Goal: Task Accomplishment & Management: Use online tool/utility

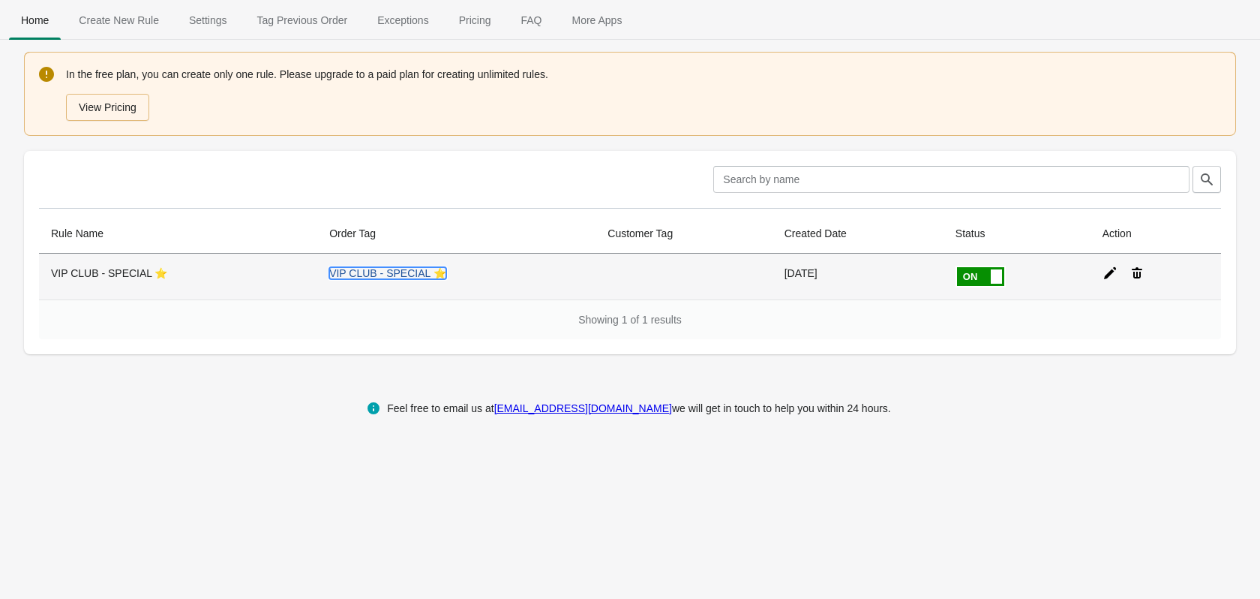
click at [343, 271] on link "VIP CLUB - SPECIAL ⭐" at bounding box center [387, 273] width 117 height 12
click at [1104, 269] on icon at bounding box center [1110, 273] width 15 height 15
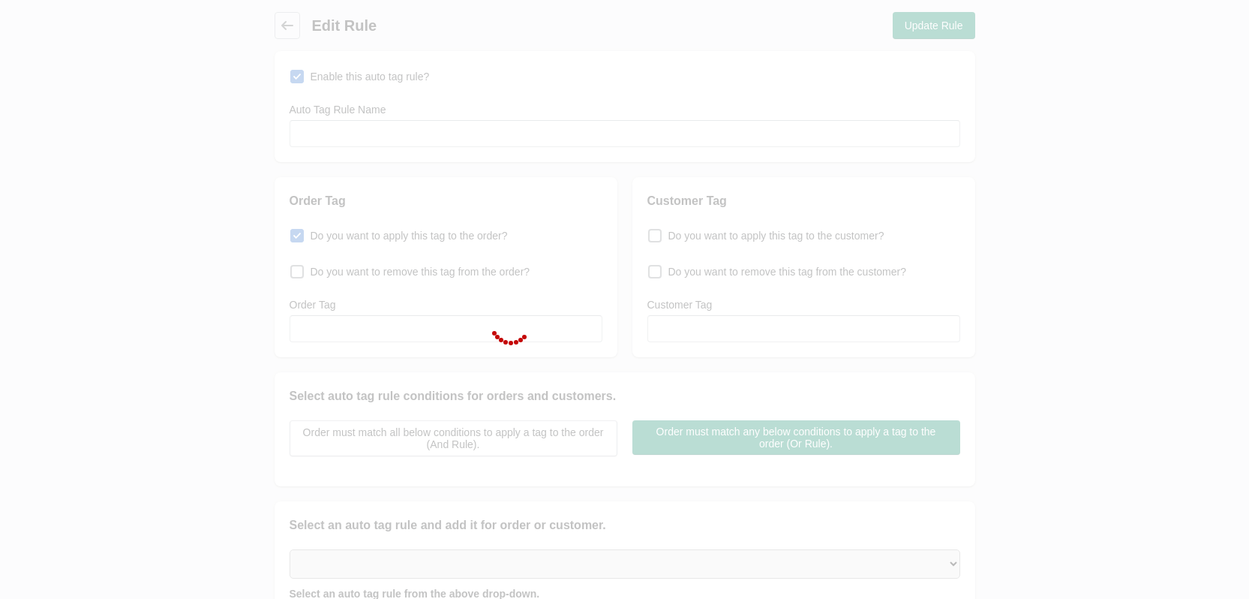
type input "VIP CLUB - SPECIAL ⭐"
checkbox input "true"
type input "VIP CLUB - SPECIAL ⭐"
select select "5"
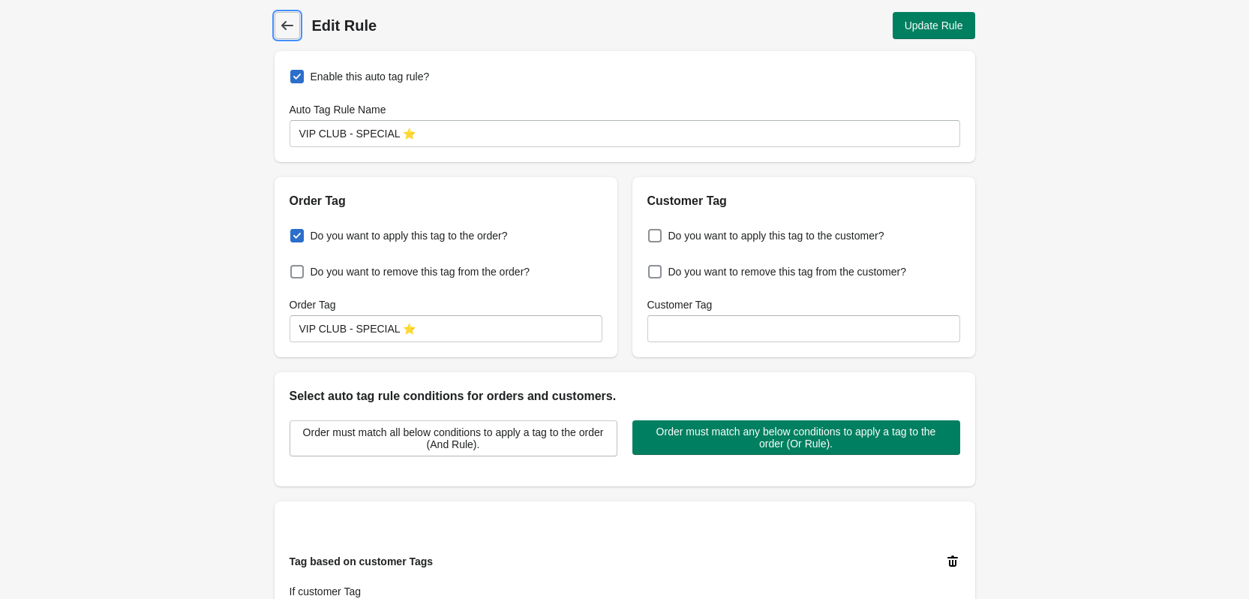
click at [290, 15] on span "Back" at bounding box center [287, 25] width 21 height 21
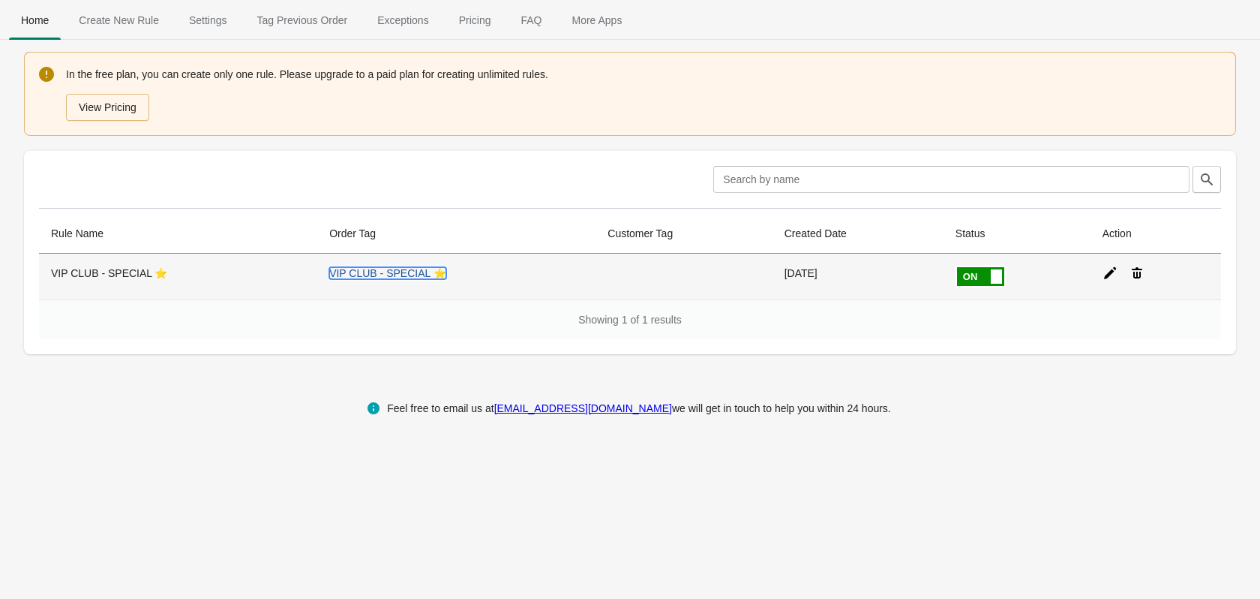
click at [341, 272] on link "VIP CLUB - SPECIAL ⭐" at bounding box center [387, 273] width 117 height 12
